Goal: Task Accomplishment & Management: Complete application form

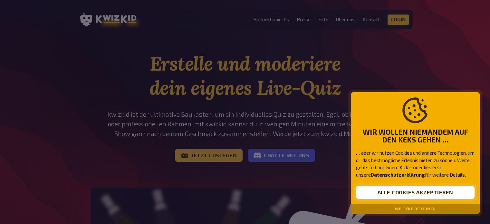
click at [376, 191] on button "Alle Cookies akzeptieren" at bounding box center [415, 192] width 119 height 13
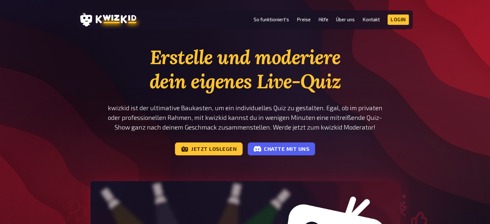
scroll to position [6, 0]
click at [223, 144] on link "Jetzt loslegen" at bounding box center [209, 148] width 68 height 13
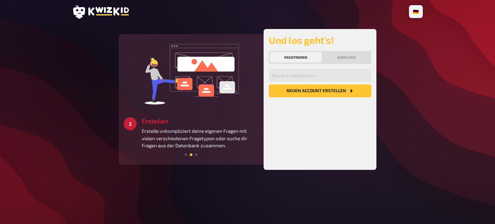
click at [331, 88] on button "Neuen Account Erstellen" at bounding box center [320, 90] width 102 height 13
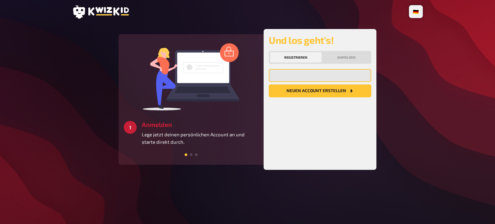
click at [322, 78] on input "email" at bounding box center [320, 75] width 102 height 13
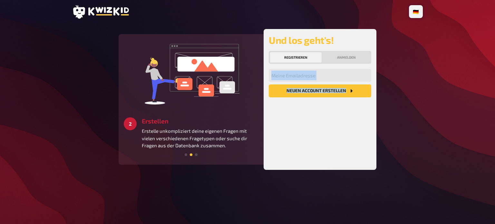
drag, startPoint x: 306, startPoint y: 124, endPoint x: 299, endPoint y: 77, distance: 47.2
click at [299, 77] on div "Meine Emailadresse Neuen Account Erstellen" at bounding box center [320, 117] width 102 height 96
click at [299, 77] on input "email" at bounding box center [320, 75] width 102 height 13
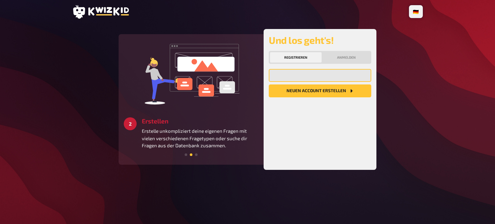
type input "[EMAIL_ADDRESS][DOMAIN_NAME]"
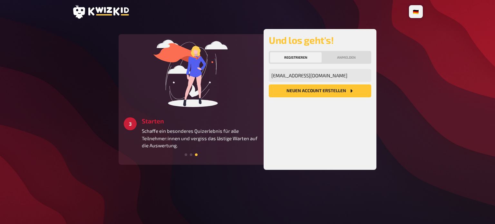
click at [310, 93] on button "Neuen Account Erstellen" at bounding box center [320, 90] width 102 height 13
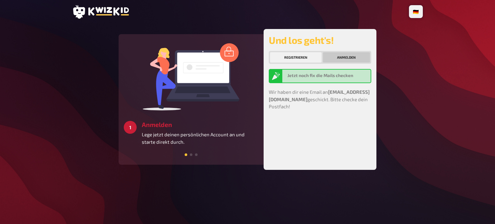
click at [352, 58] on button "Anmelden" at bounding box center [346, 57] width 47 height 10
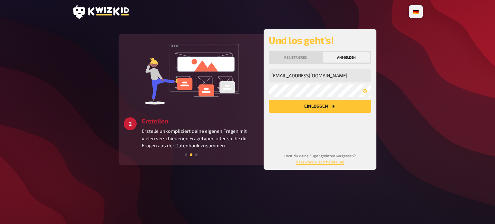
click at [304, 104] on button "Einloggen" at bounding box center [320, 106] width 102 height 13
